Goal: Contribute content

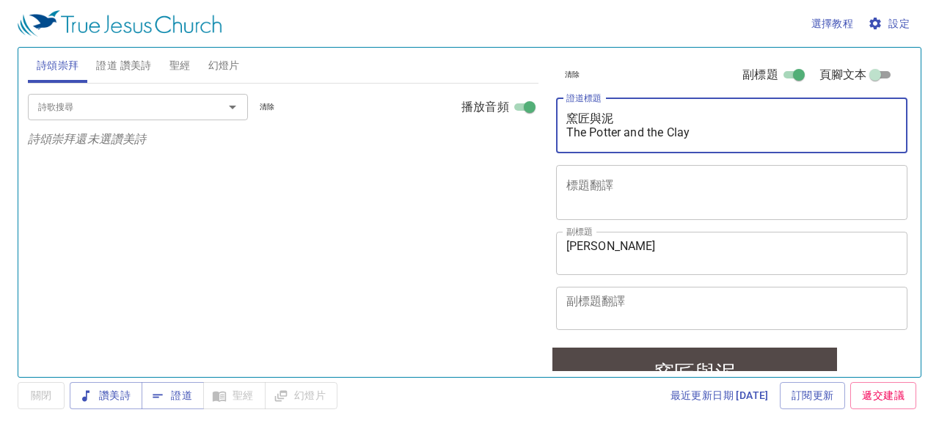
drag, startPoint x: 568, startPoint y: 117, endPoint x: 731, endPoint y: 126, distance: 163.8
click at [733, 125] on textarea "窯匠與泥 The Potter and the Clay" at bounding box center [731, 125] width 331 height 28
drag, startPoint x: 714, startPoint y: 130, endPoint x: 565, endPoint y: 112, distance: 149.9
click at [565, 112] on div "窯匠與泥 The Potter and the Clay x 證道標題" at bounding box center [732, 125] width 352 height 55
paste textarea "耶利米書第十九章 以毀瓶為喻明示猶大國必滅"
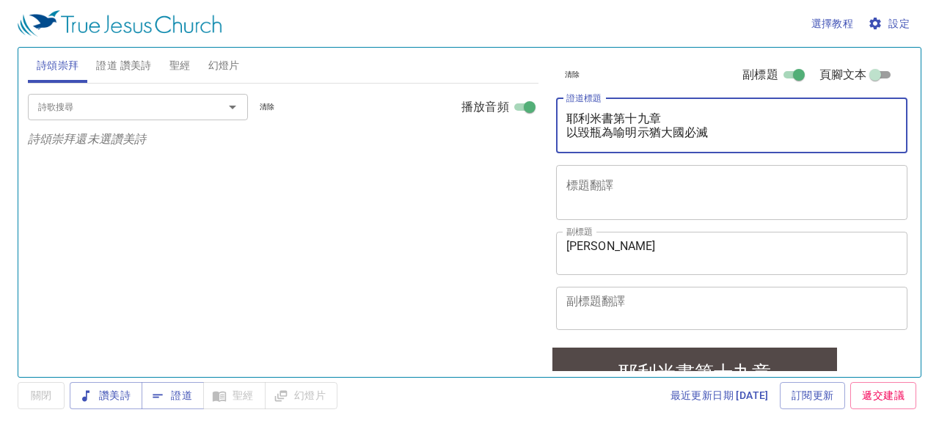
type textarea "耶利米書第十九章 以毀瓶為喻明示猶大國必滅"
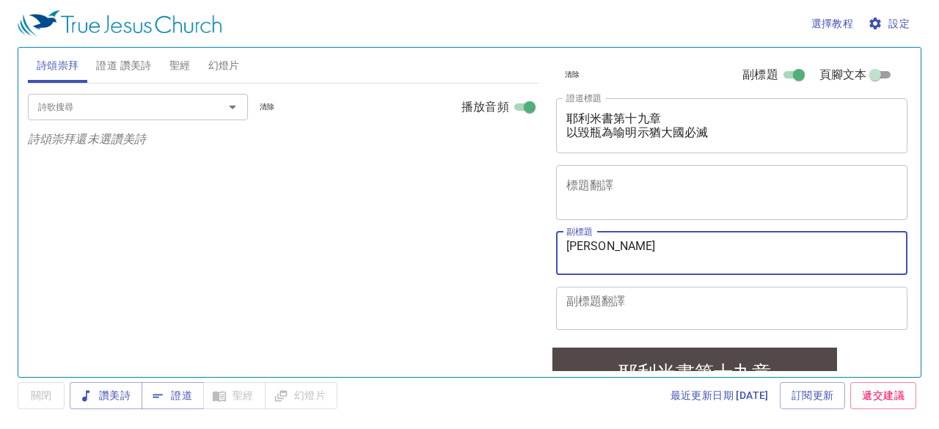
drag, startPoint x: 686, startPoint y: 249, endPoint x: 557, endPoint y: 244, distance: 129.2
click at [557, 244] on div "鄭泰勳 Tae-Hoon Jung x 副標題" at bounding box center [732, 253] width 352 height 43
paste textarea "簡明瑞 傳道"
type textarea "簡明瑞 傳道"
click at [182, 398] on span "證道" at bounding box center [172, 395] width 39 height 18
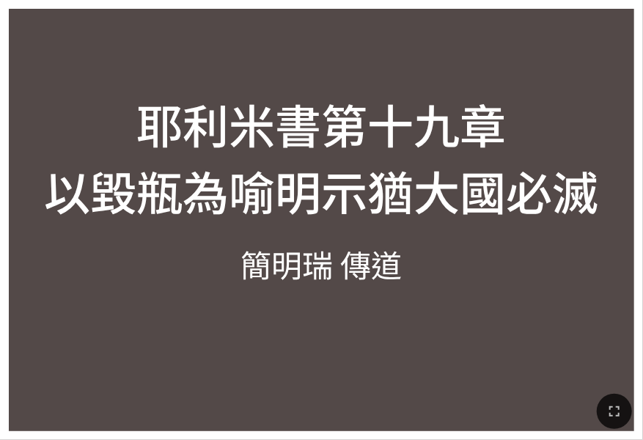
drag, startPoint x: 397, startPoint y: 392, endPoint x: 390, endPoint y: 430, distance: 38.1
click at [392, 6] on div "耶利米書第十九章 以毀瓶為喻明示猶大國必滅 耶利米書第十九章 以毀瓶為喻明示猶大國必滅 [PERSON_NAME]瑞 傳道 [PERSON_NAME]瑞 傳道…" at bounding box center [321, 6] width 631 height 0
